Goal: Find specific page/section: Find specific page/section

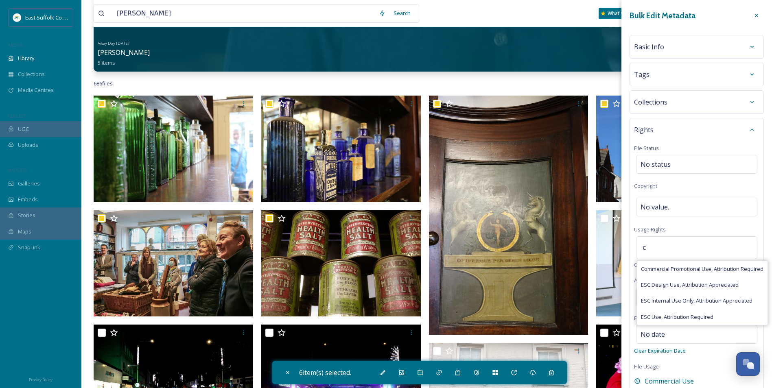
scroll to position [4162, 0]
click at [754, 18] on icon at bounding box center [757, 15] width 7 height 7
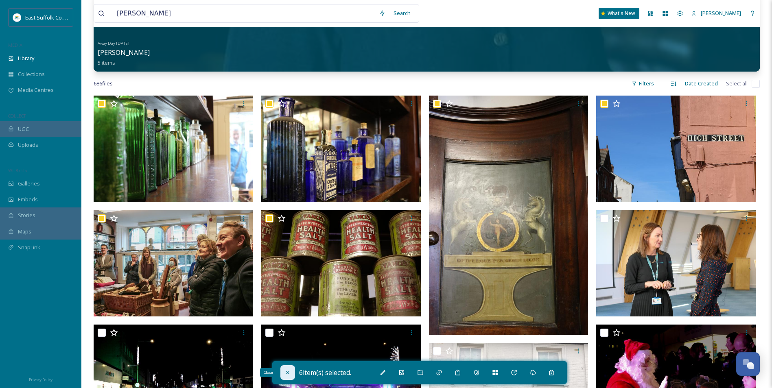
click at [288, 371] on icon at bounding box center [288, 373] width 7 height 7
checkbox input "false"
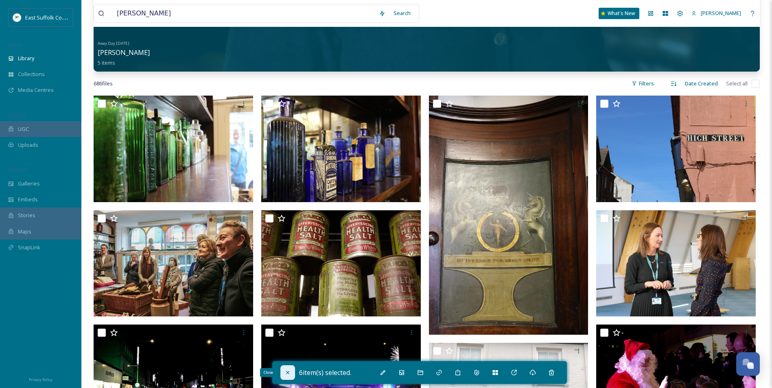
checkbox input "false"
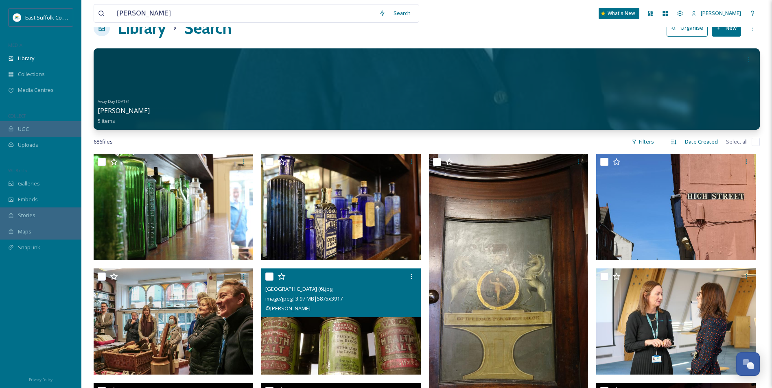
scroll to position [0, 0]
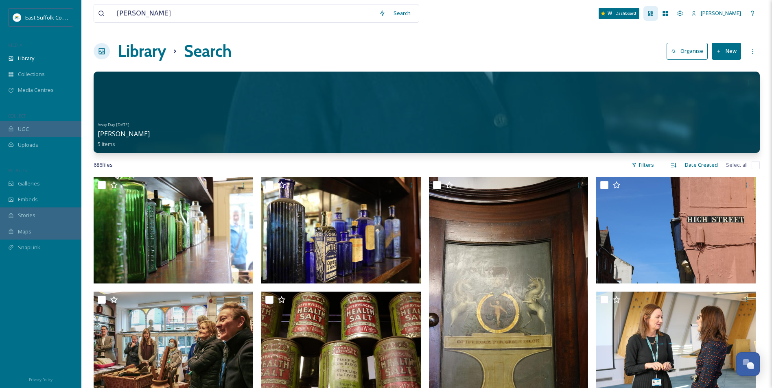
click at [658, 15] on div "Dashboard" at bounding box center [651, 13] width 15 height 15
